Goal: Transaction & Acquisition: Purchase product/service

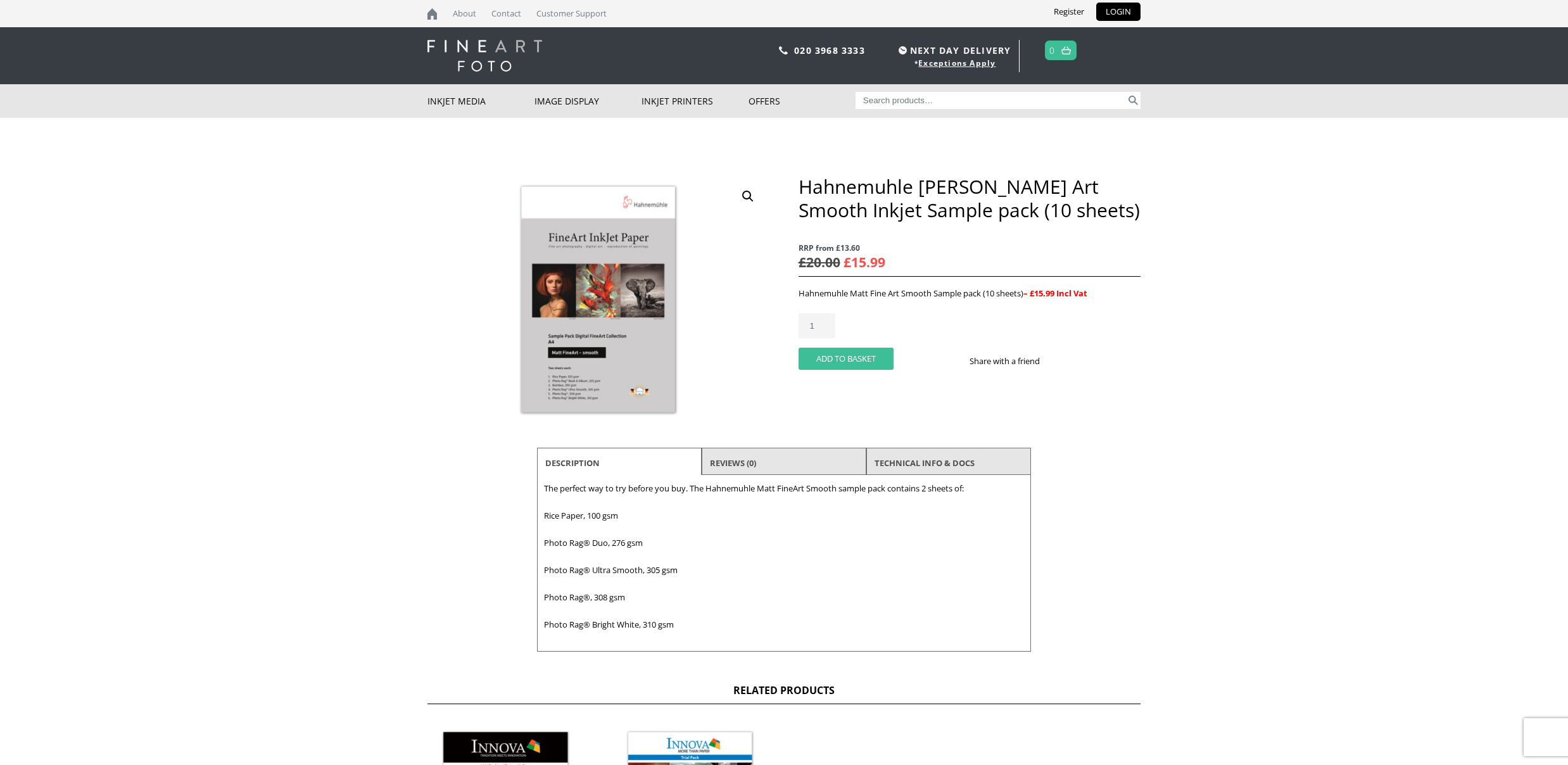
click at [865, 363] on button "Add to basket" at bounding box center [847, 359] width 95 height 22
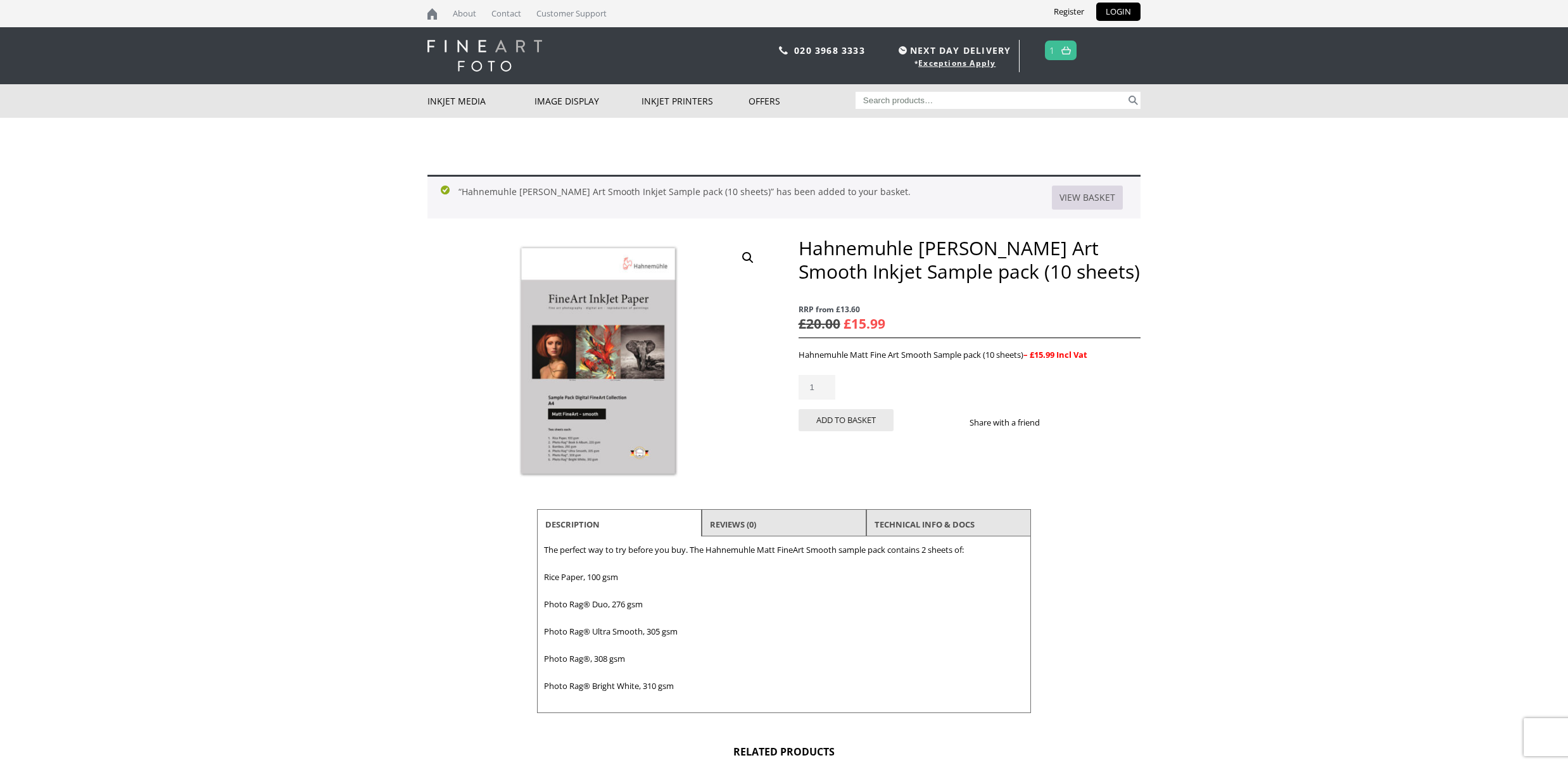
click at [1108, 195] on link "View basket" at bounding box center [1087, 197] width 71 height 24
